Goal: Check status: Check status

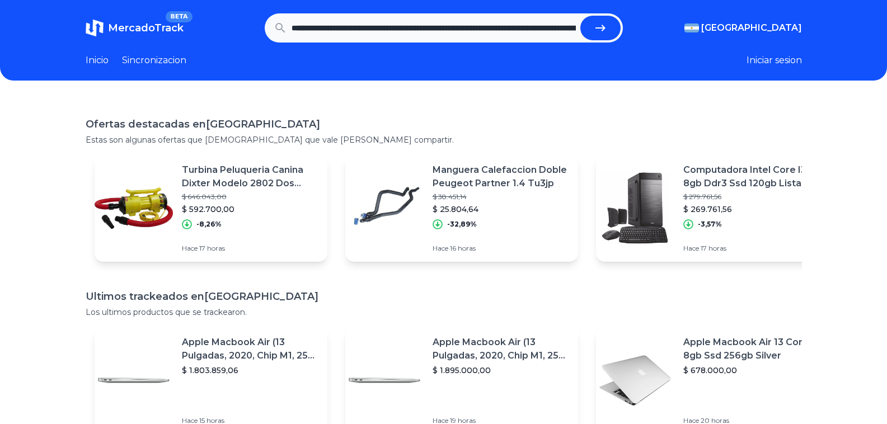
scroll to position [0, 3460]
click at [581, 16] on button "submit" at bounding box center [601, 28] width 40 height 25
type input "**********"
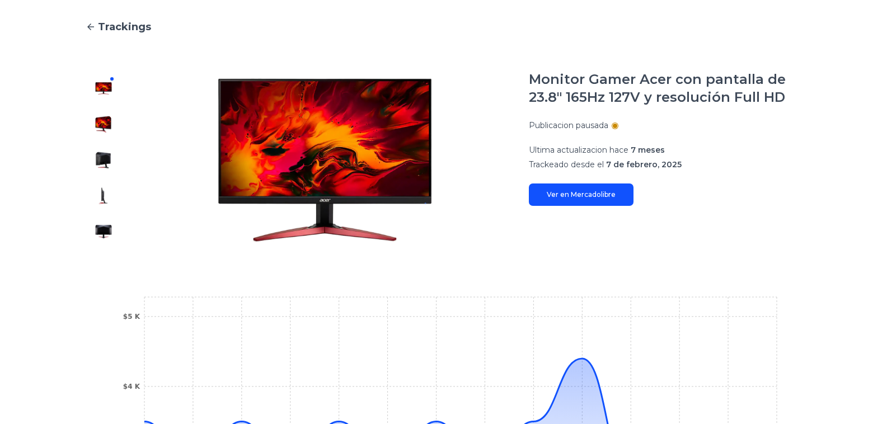
scroll to position [64, 0]
